Goal: Information Seeking & Learning: Get advice/opinions

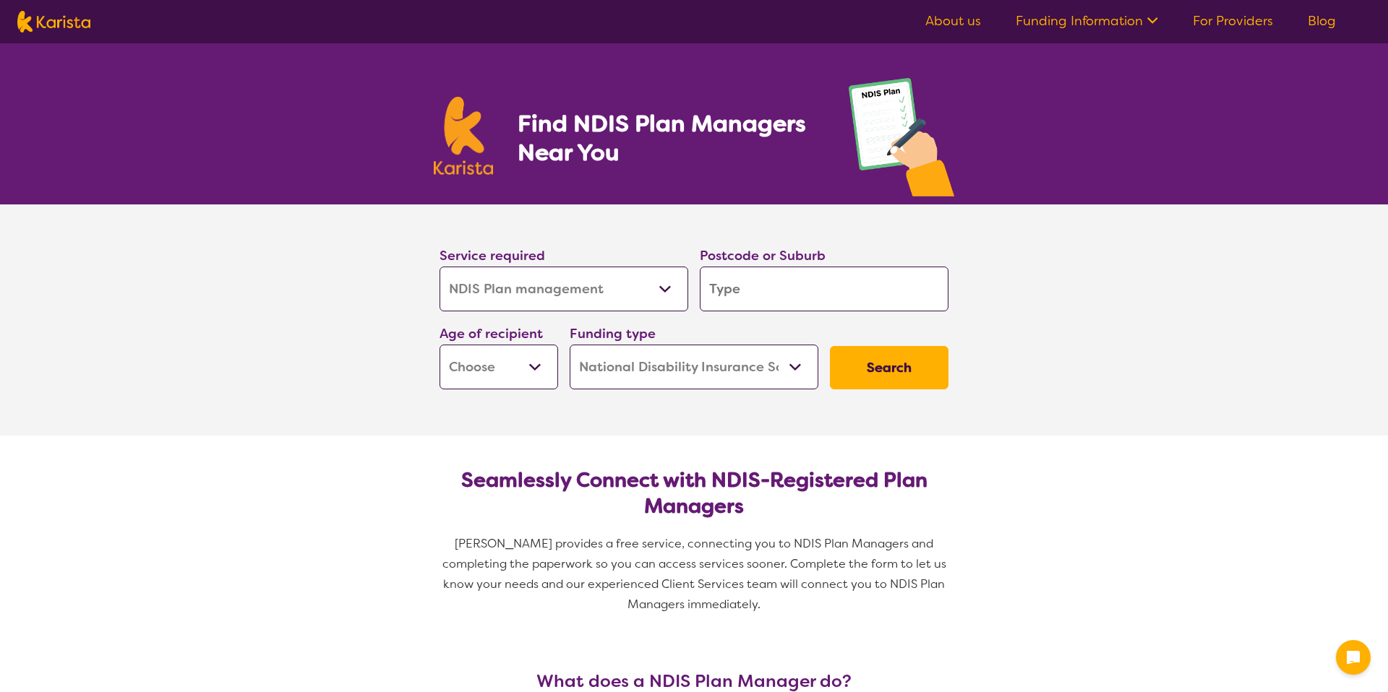
select select "NDIS Plan management"
select select "NDIS"
select select "NDIS Plan management"
select select "NDIS"
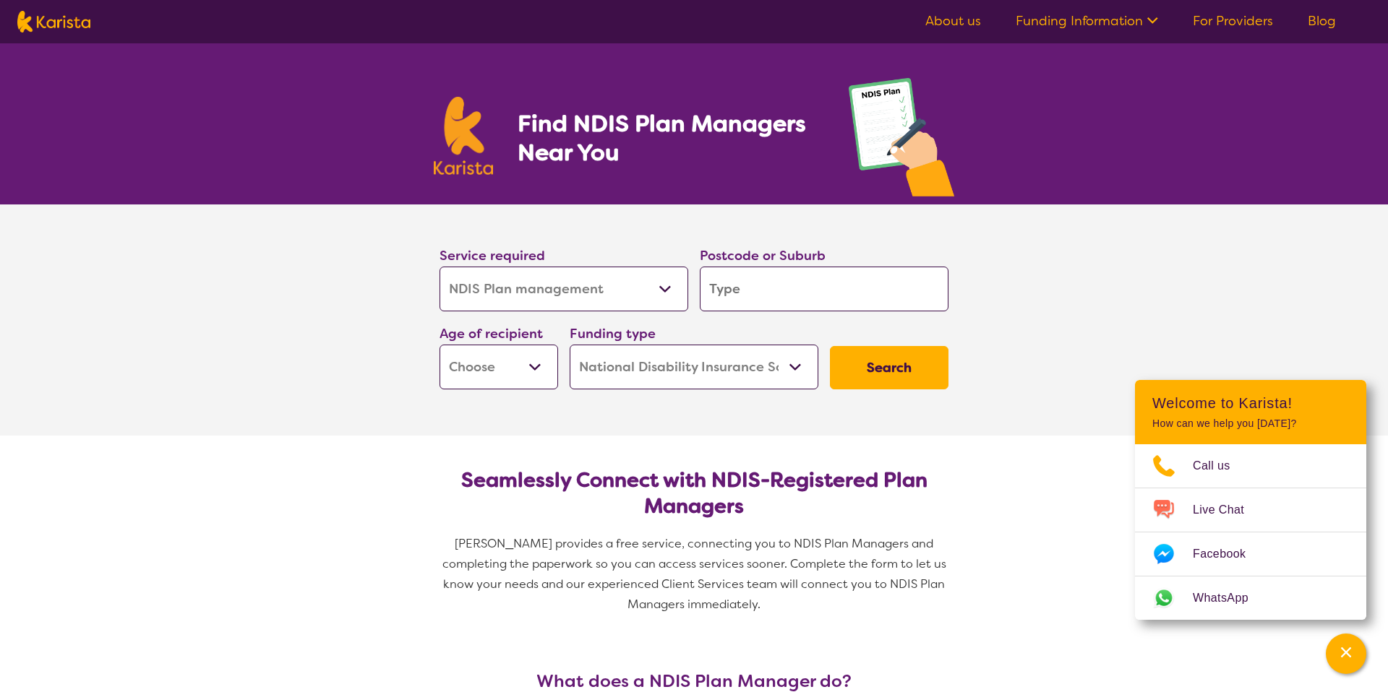
click at [765, 282] on input "search" at bounding box center [824, 289] width 249 height 45
type input "2040"
click at [817, 332] on em "2040" at bounding box center [823, 329] width 31 height 15
click at [785, 371] on select "Home Care Package (HCP) National Disability Insurance Scheme (NDIS) I don't know" at bounding box center [694, 367] width 249 height 45
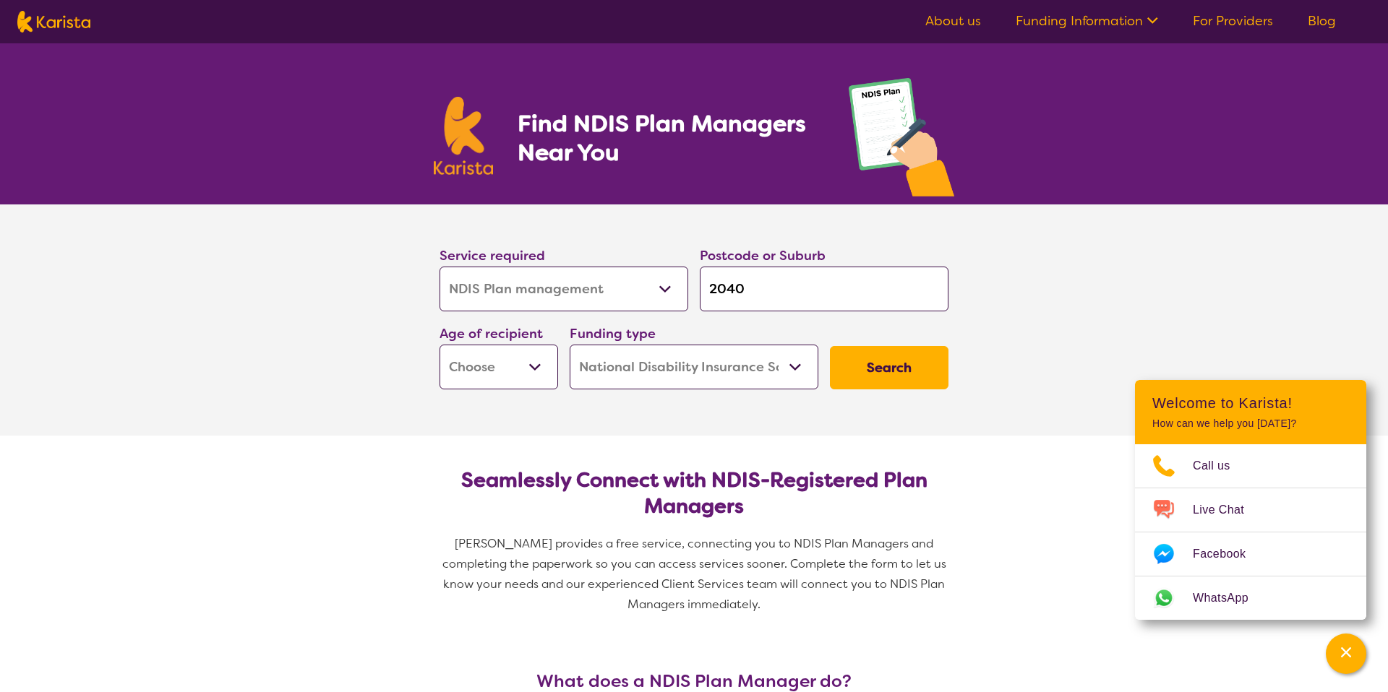
click at [571, 349] on select "Home Care Package (HCP) National Disability Insurance Scheme (NDIS) I don't know" at bounding box center [694, 367] width 249 height 45
click at [532, 372] on select "Early Childhood - 0 to 9 Child - 10 to 11 Adolescent - 12 to 17 Adult - 18 to 6…" at bounding box center [498, 367] width 119 height 45
select select "AS"
click at [441, 349] on select "Early Childhood - 0 to 9 Child - 10 to 11 Adolescent - 12 to 17 Adult - 18 to 6…" at bounding box center [498, 367] width 119 height 45
select select "AS"
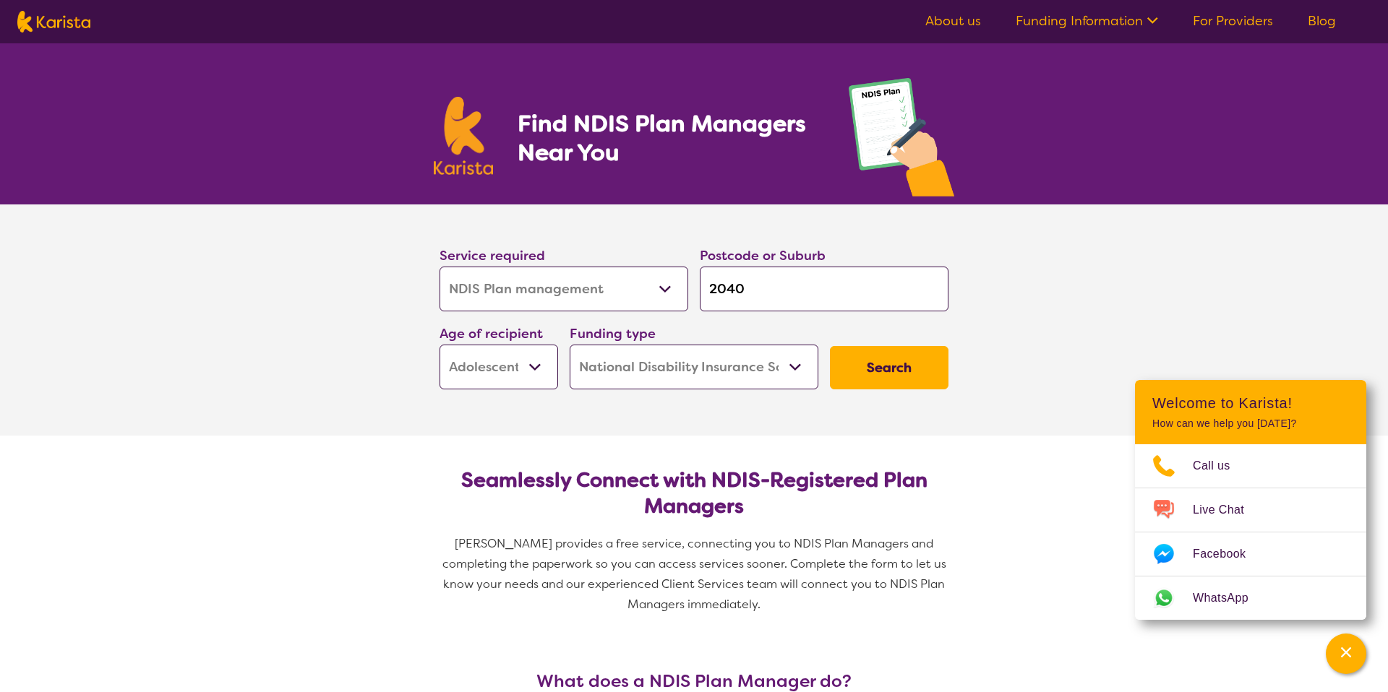
click at [897, 363] on button "Search" at bounding box center [889, 367] width 119 height 43
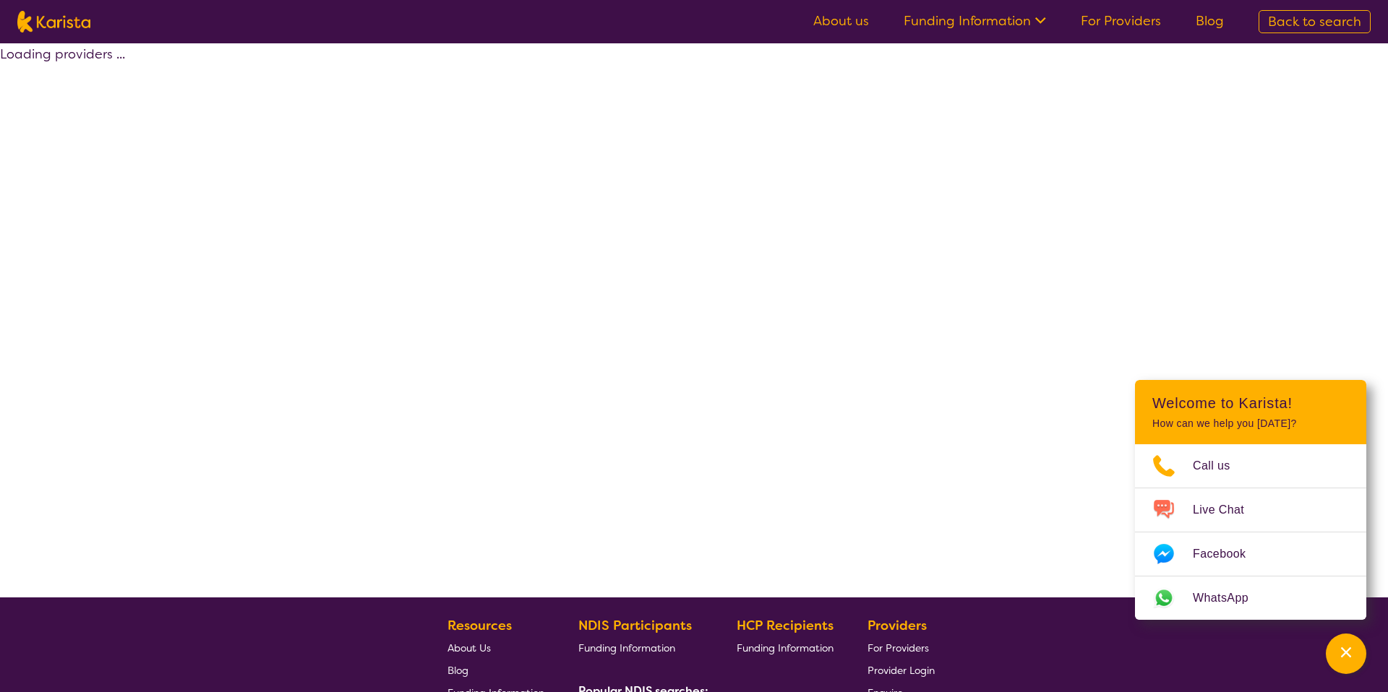
select select "by_score"
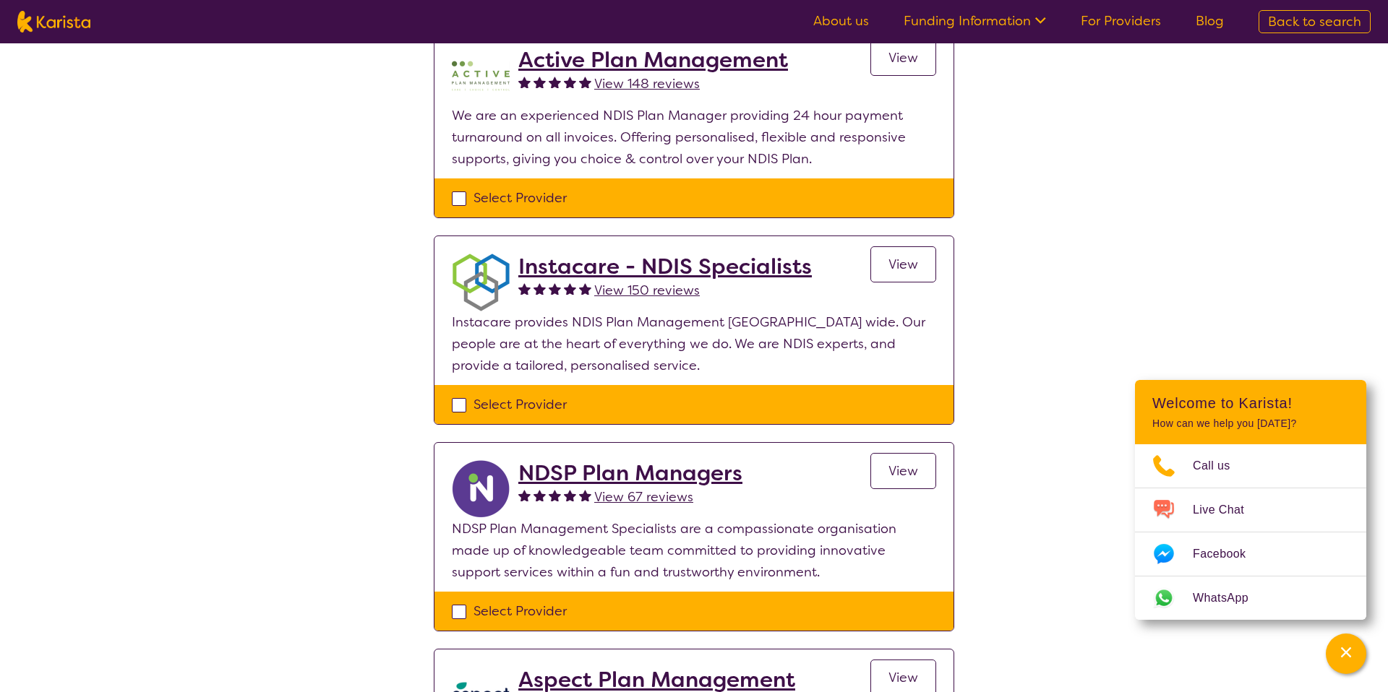
scroll to position [338, 0]
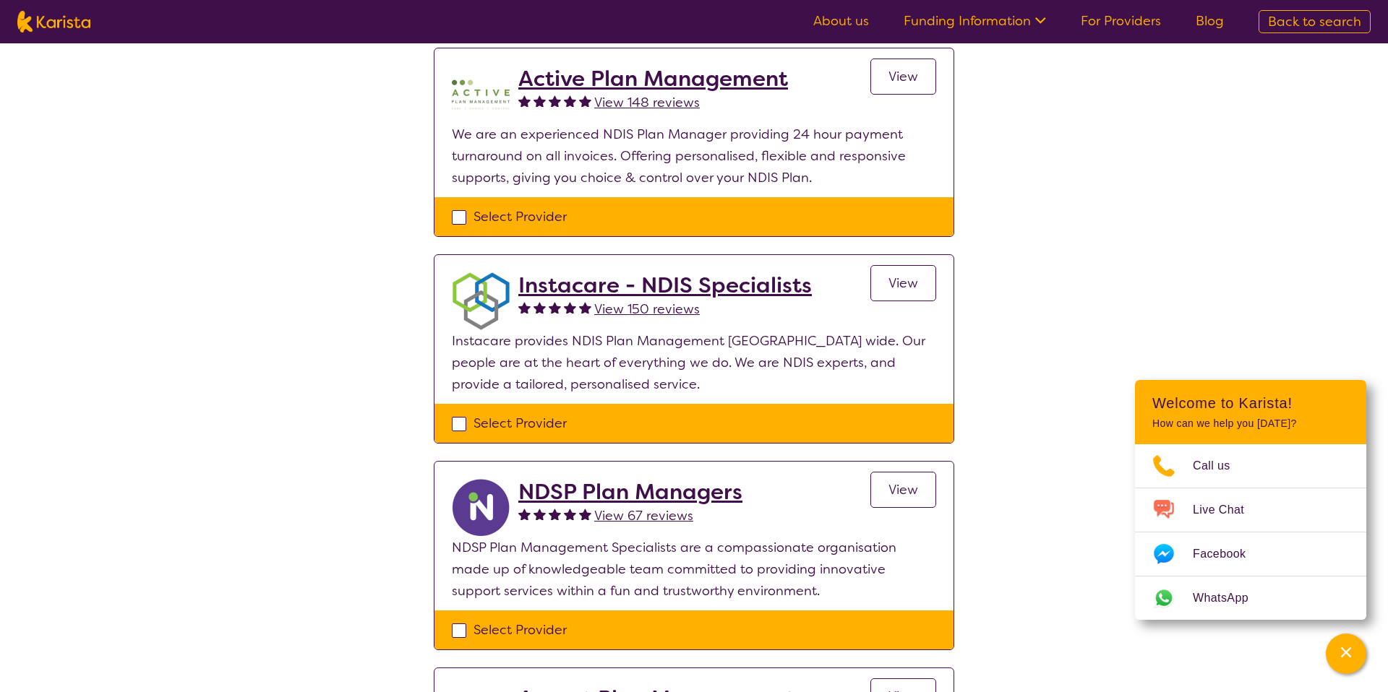
click at [669, 318] on span "View 150 reviews" at bounding box center [647, 309] width 106 height 17
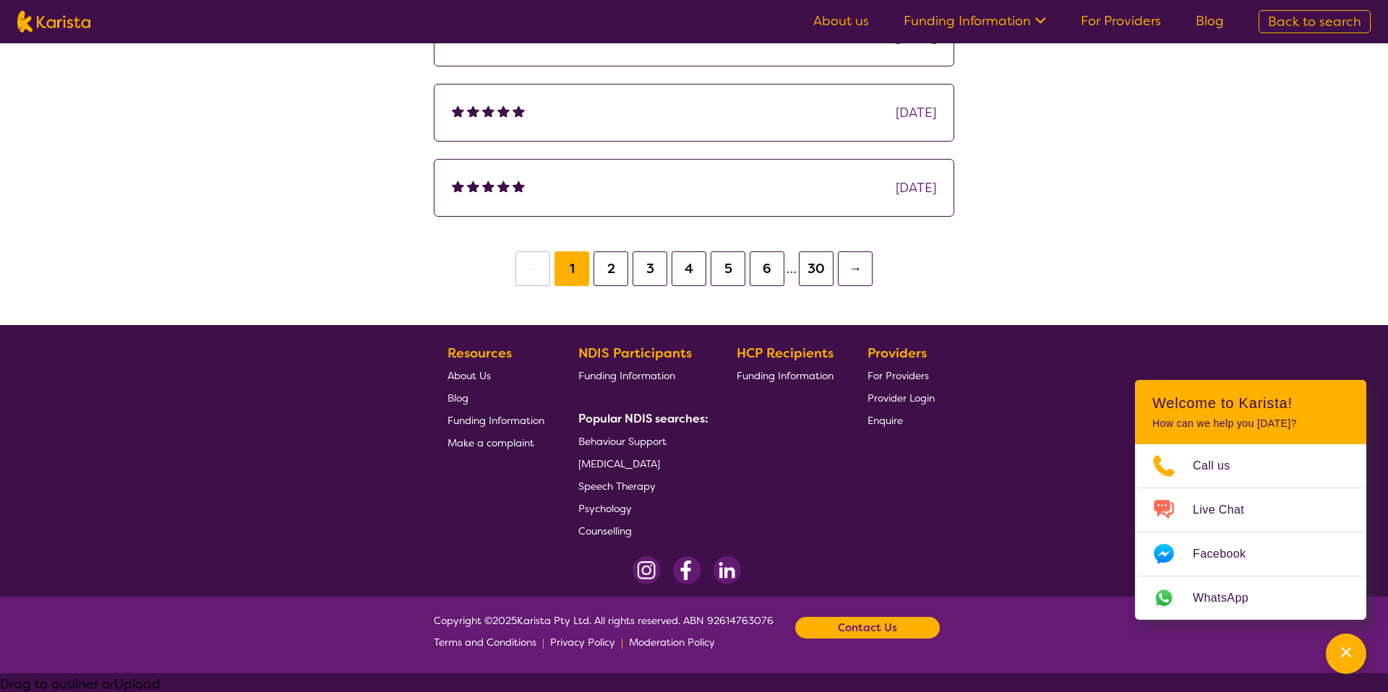
scroll to position [479, 0]
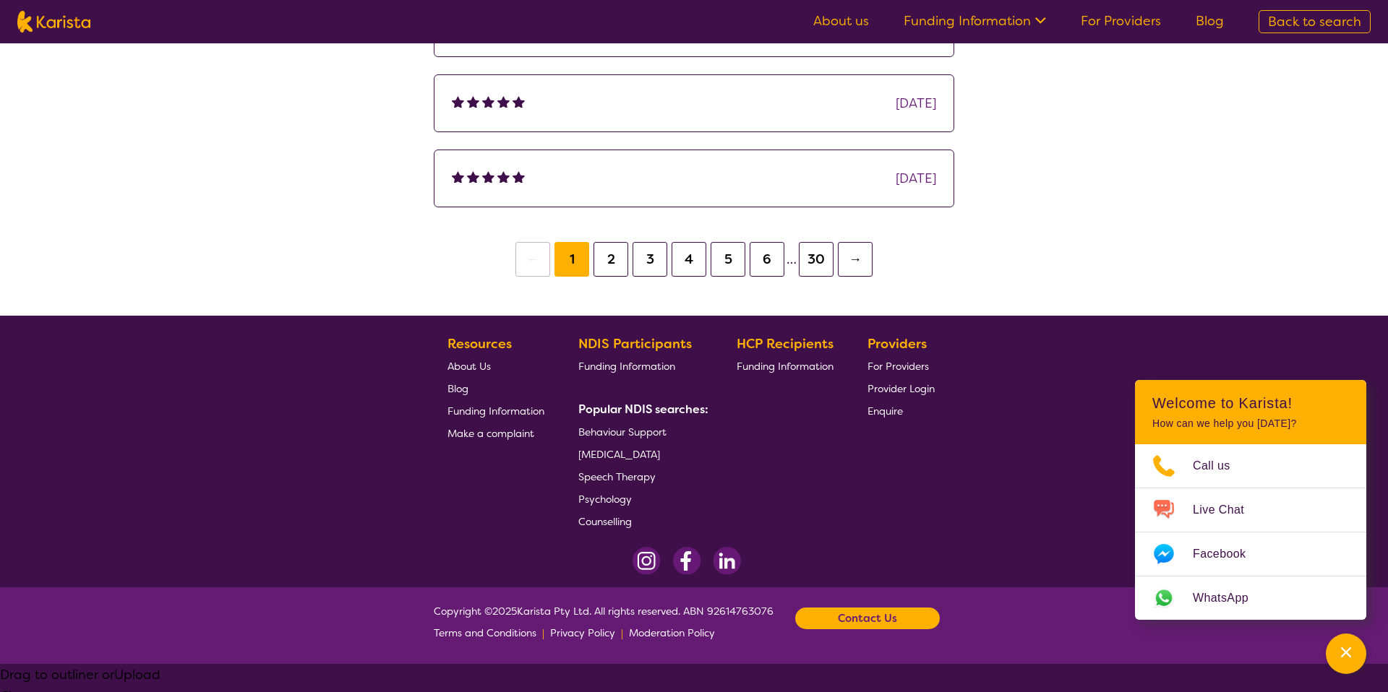
click at [593, 277] on button "2" at bounding box center [610, 259] width 35 height 35
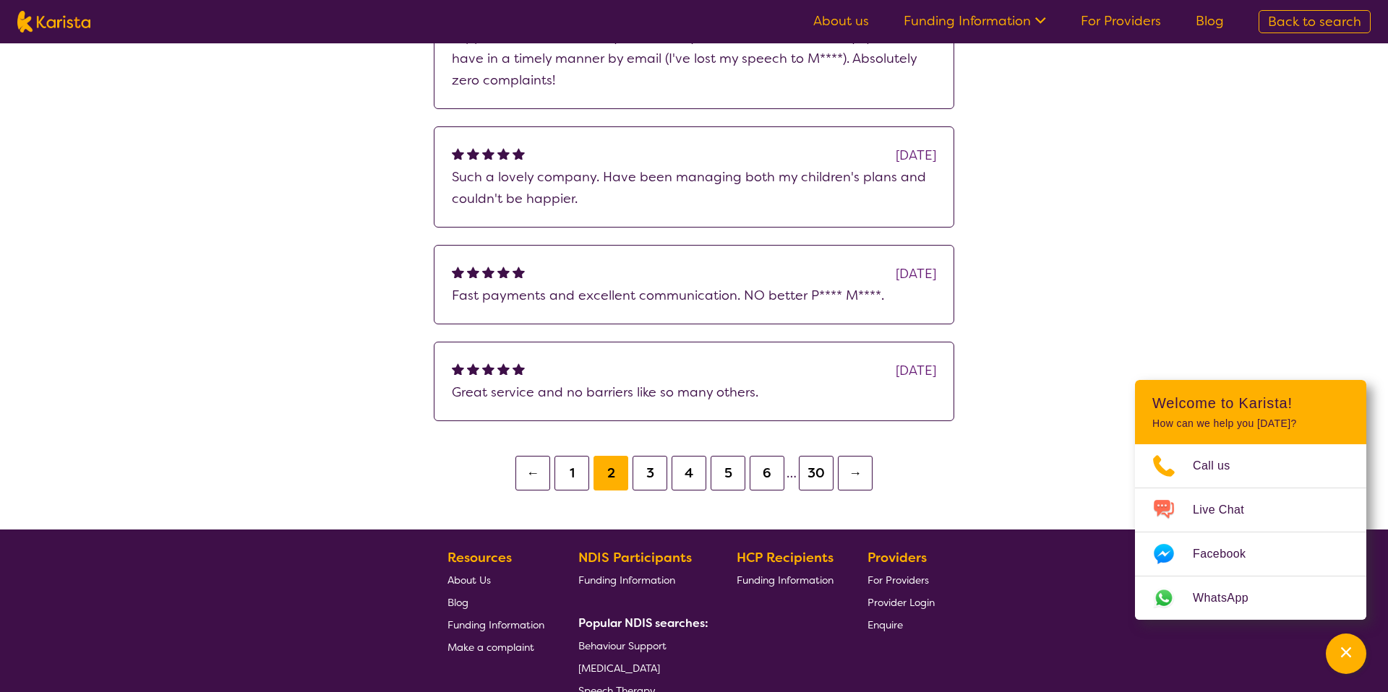
scroll to position [547, 0]
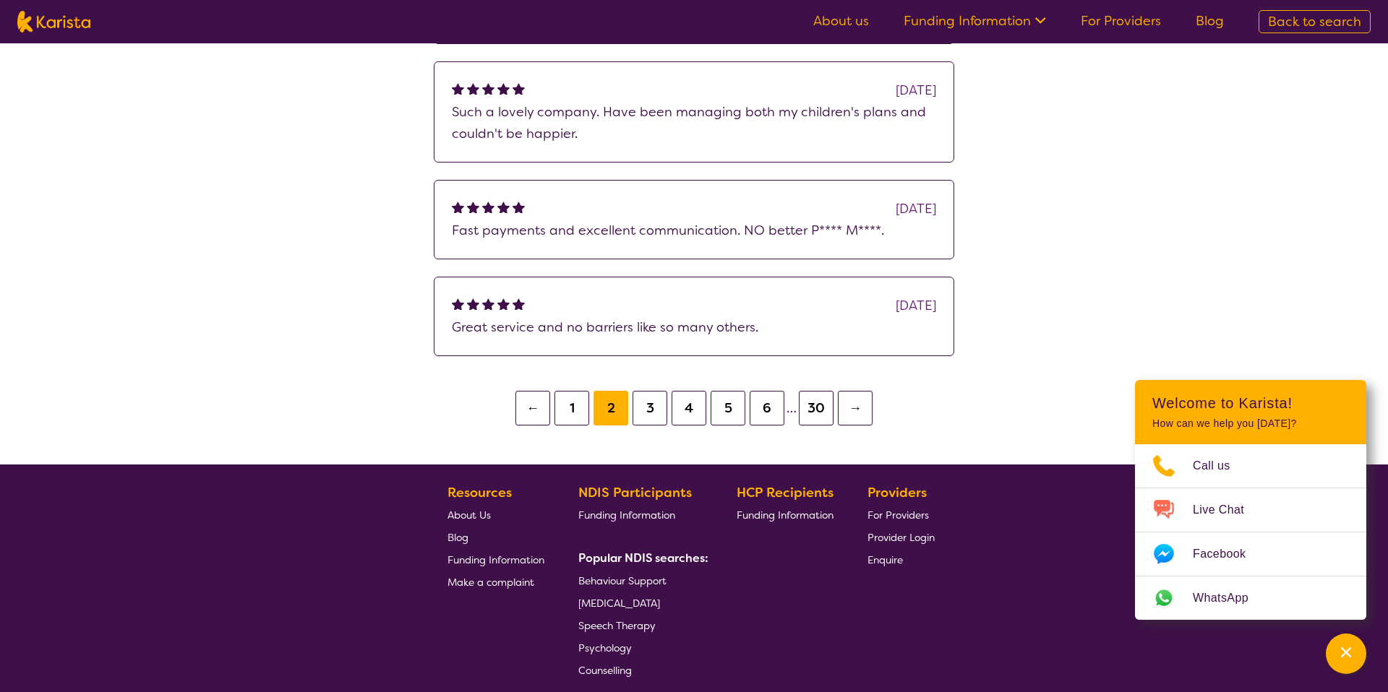
click at [632, 426] on button "3" at bounding box center [649, 408] width 35 height 35
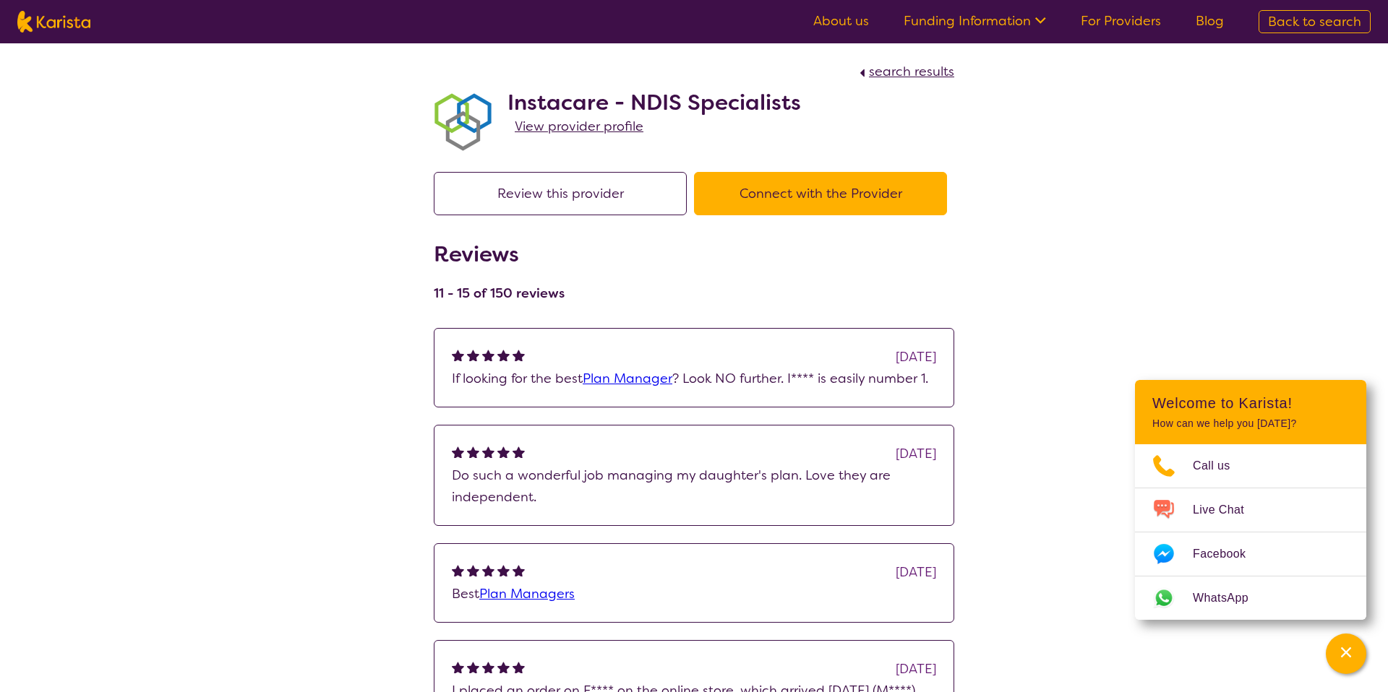
click at [593, 131] on span "View provider profile" at bounding box center [579, 126] width 129 height 17
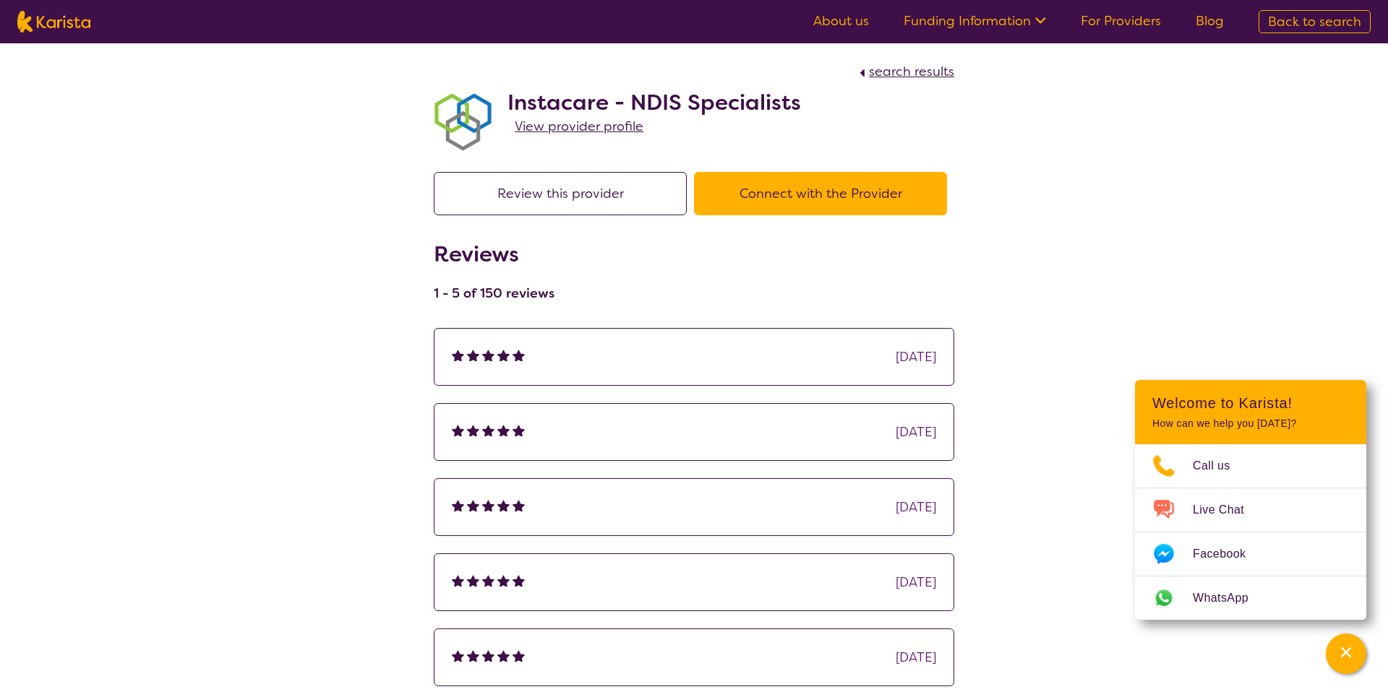
click at [905, 78] on span "search results" at bounding box center [911, 71] width 85 height 17
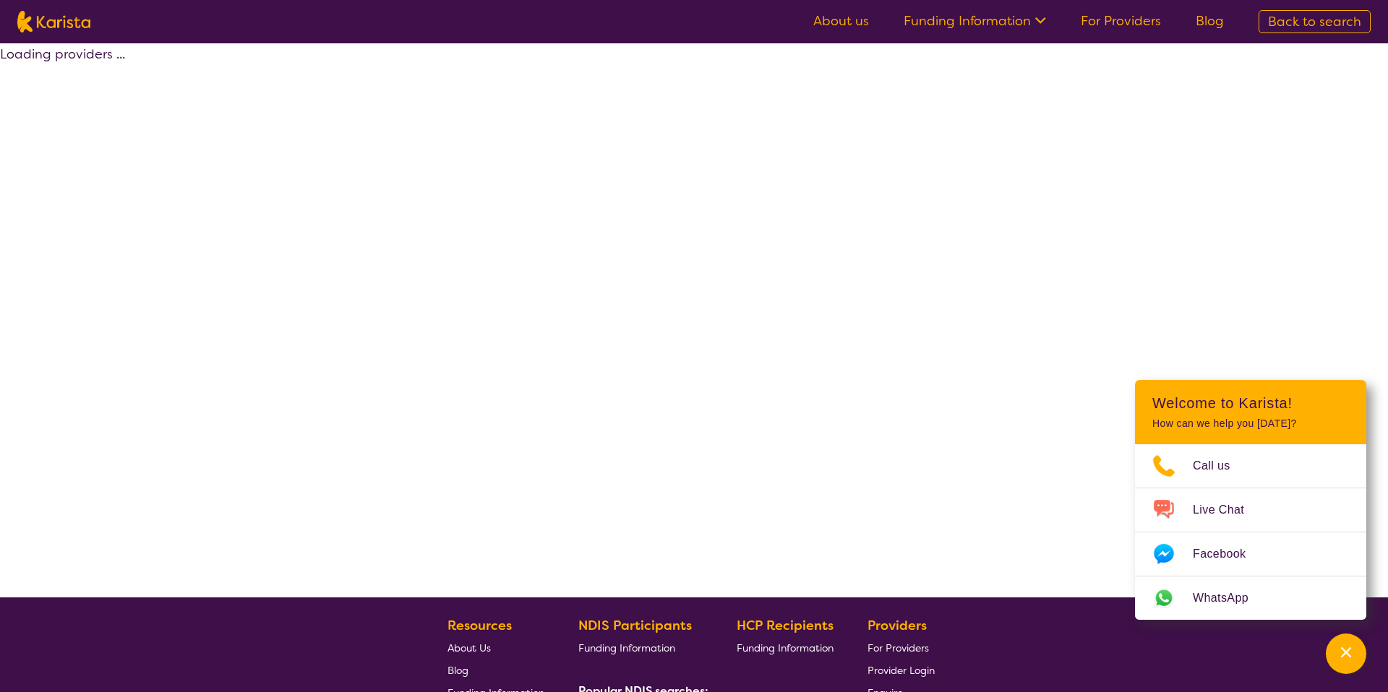
select select "by_score"
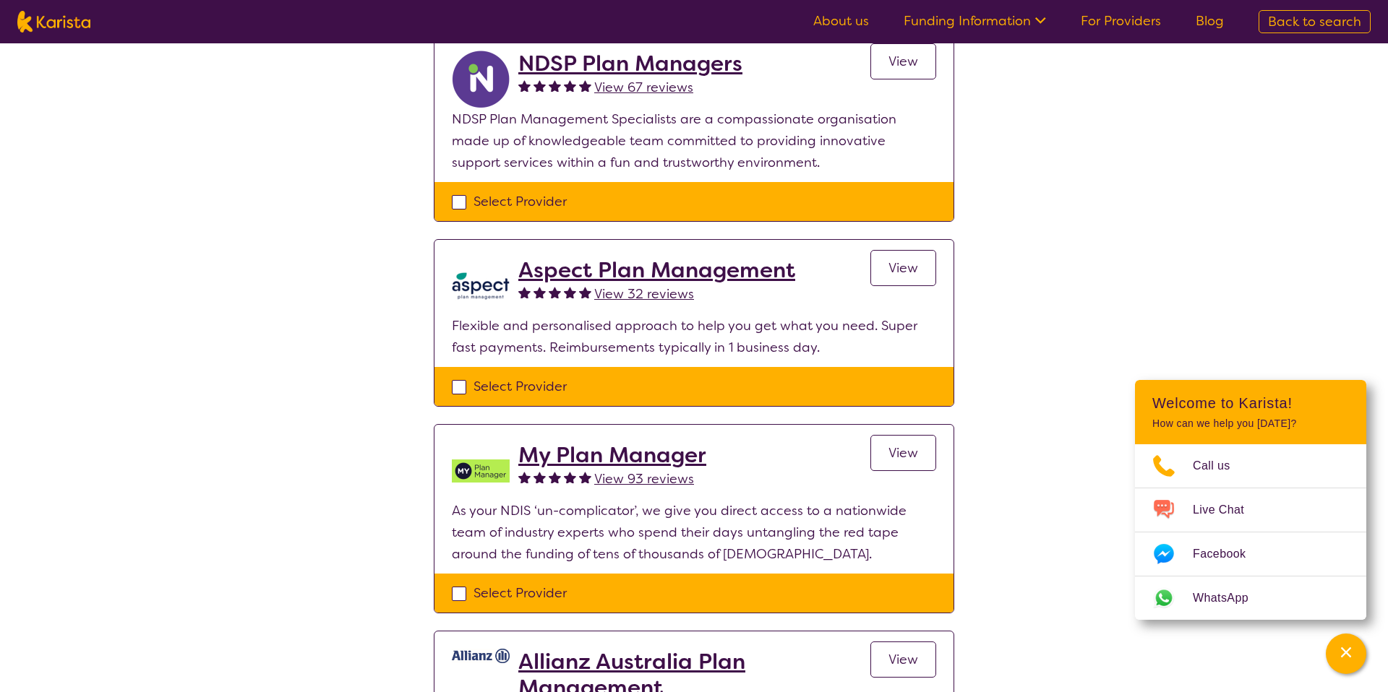
scroll to position [632, 0]
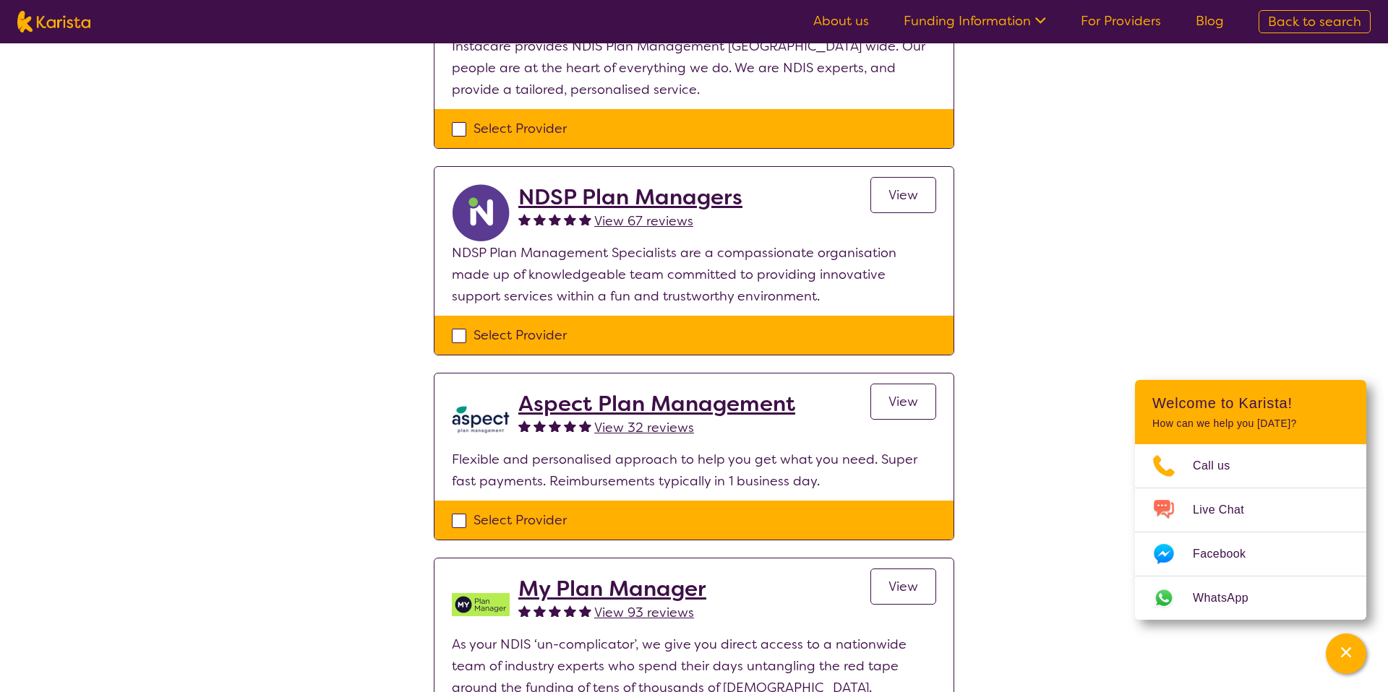
click at [624, 208] on h2 "NDSP Plan Managers" at bounding box center [630, 197] width 224 height 26
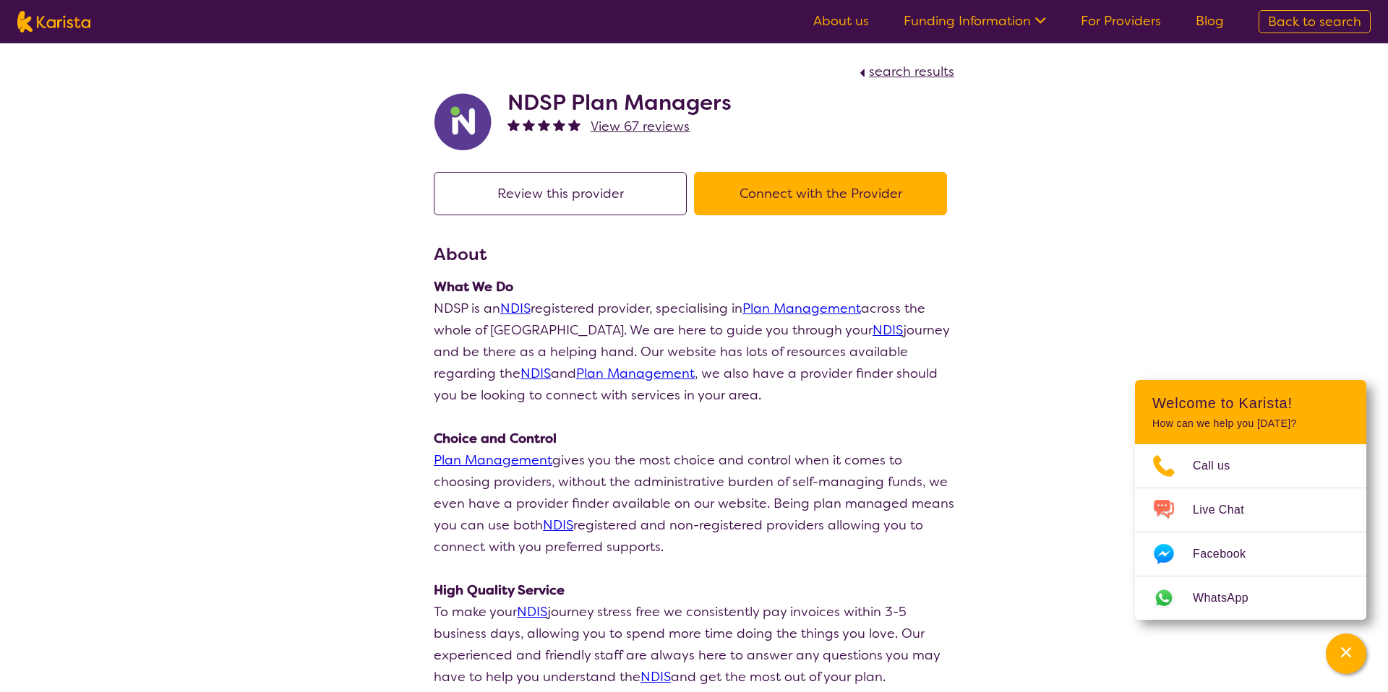
select select "by_score"
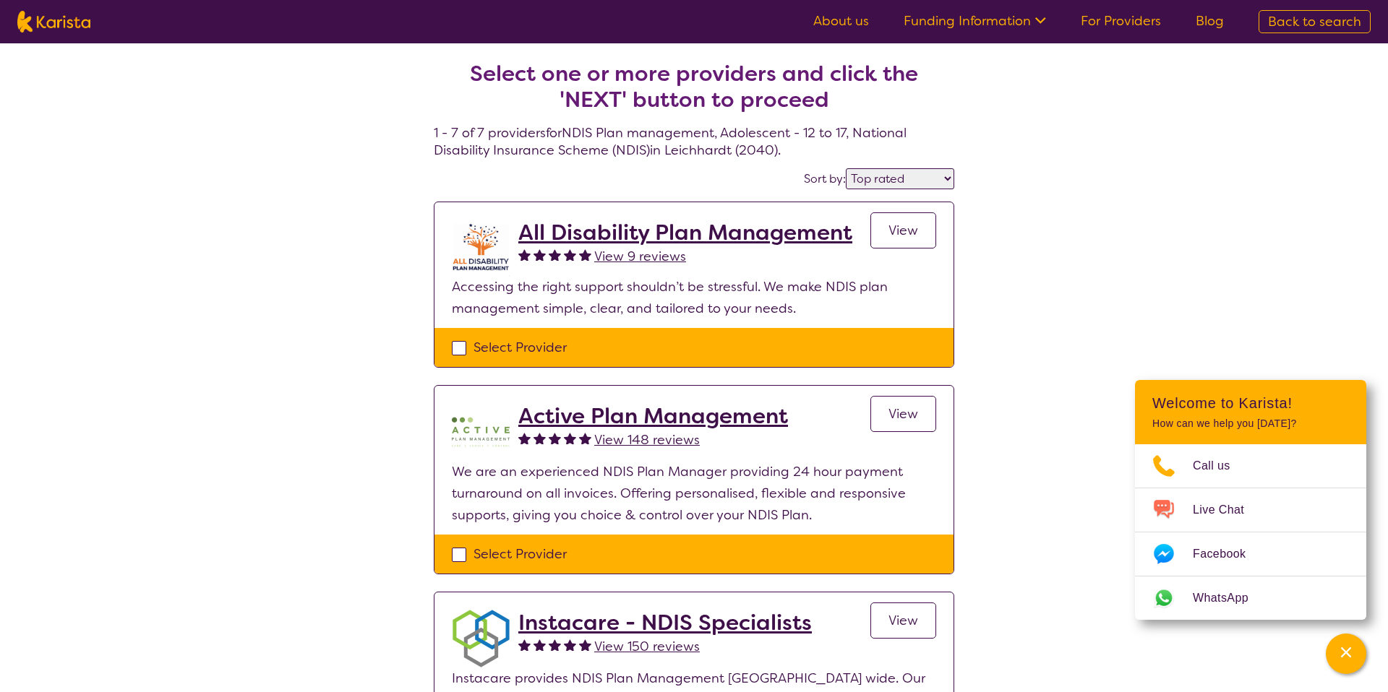
scroll to position [632, 0]
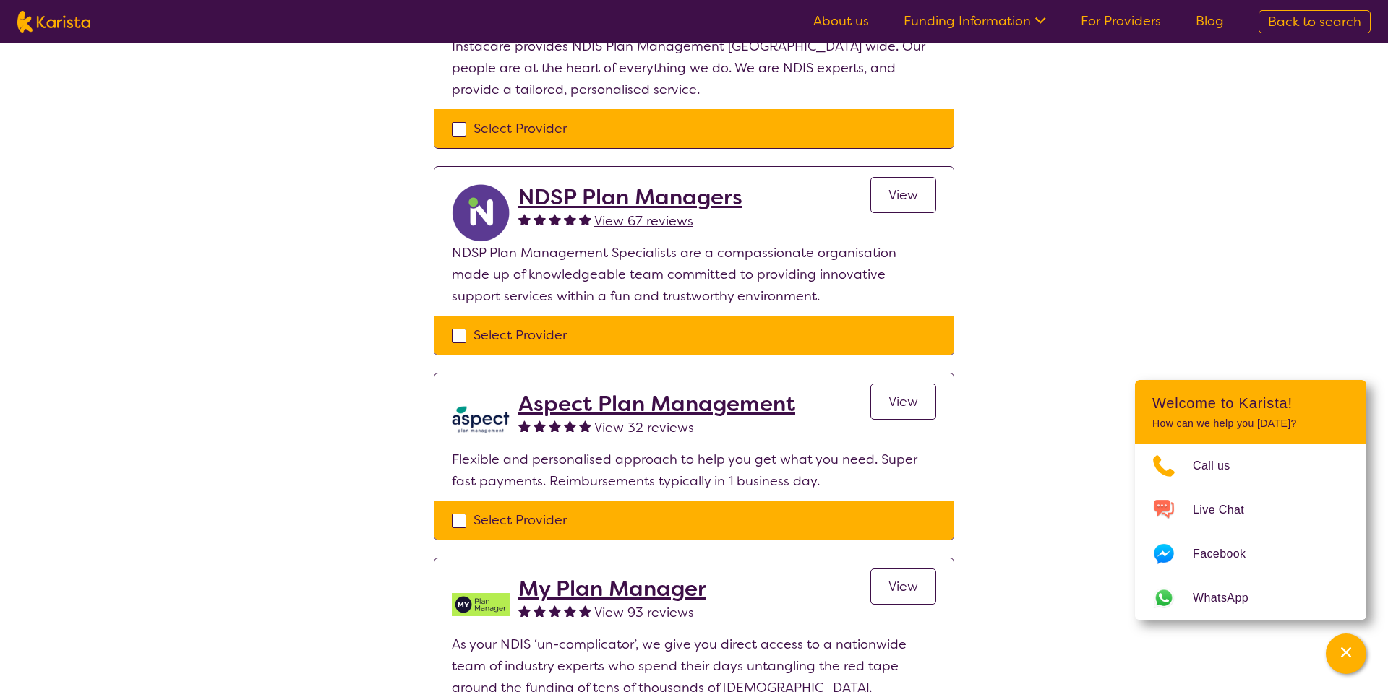
click at [745, 417] on h2 "Aspect Plan Management" at bounding box center [656, 404] width 277 height 26
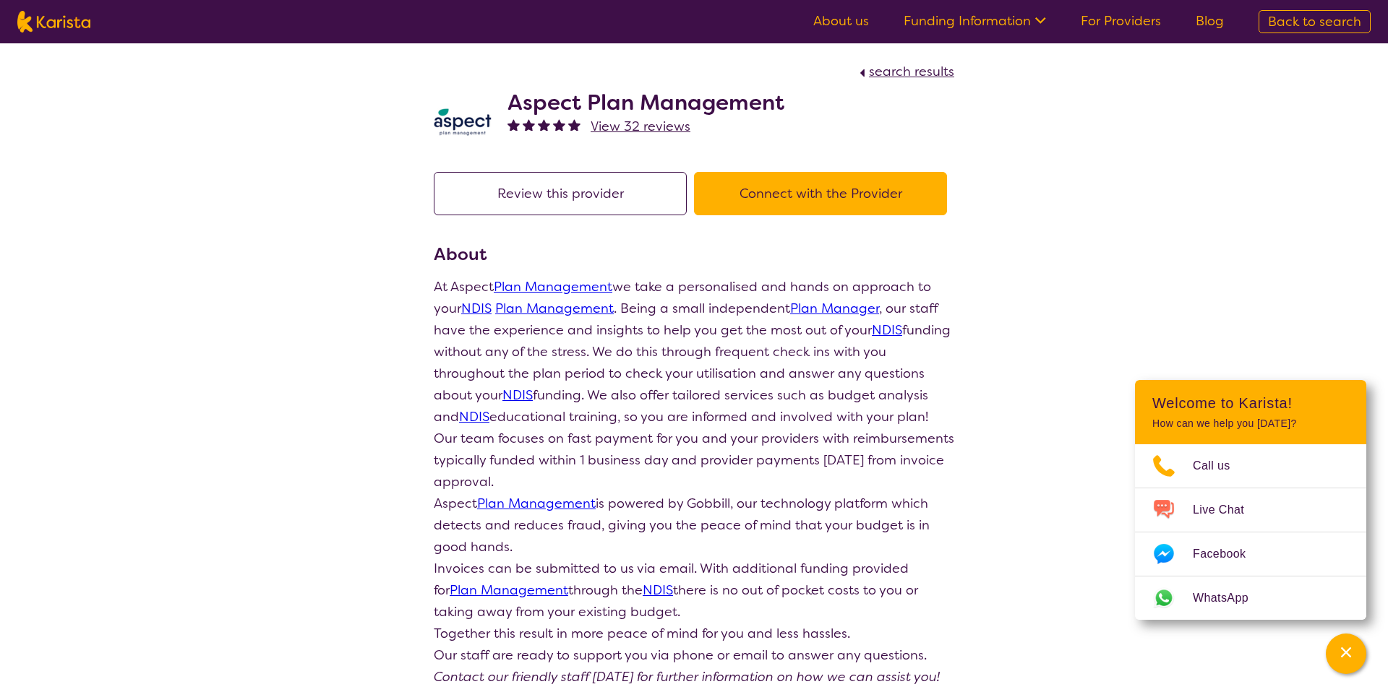
click at [694, 215] on button "Connect with the Provider" at bounding box center [820, 193] width 253 height 43
